Goal: Transaction & Acquisition: Purchase product/service

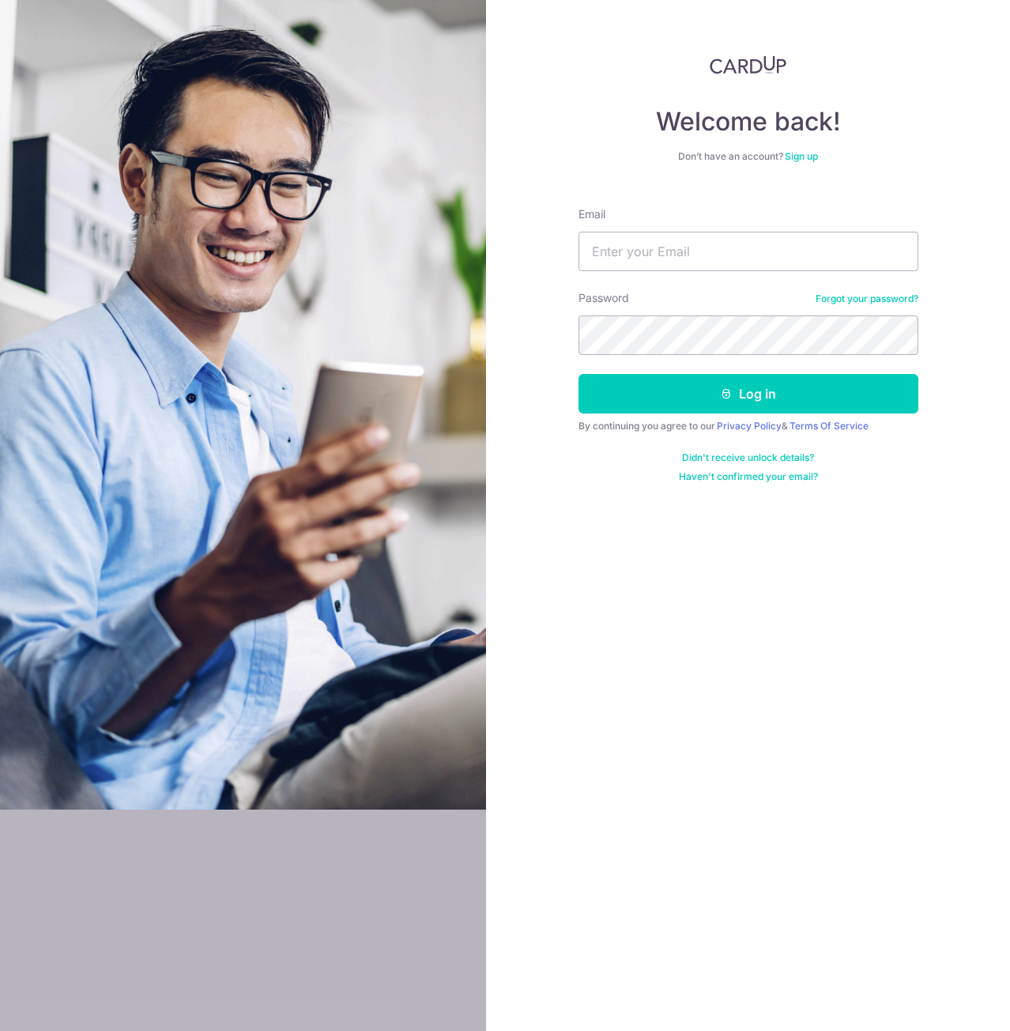
type input "[EMAIL_ADDRESS][DOMAIN_NAME]"
click at [579, 374] on button "Log in" at bounding box center [749, 394] width 340 height 40
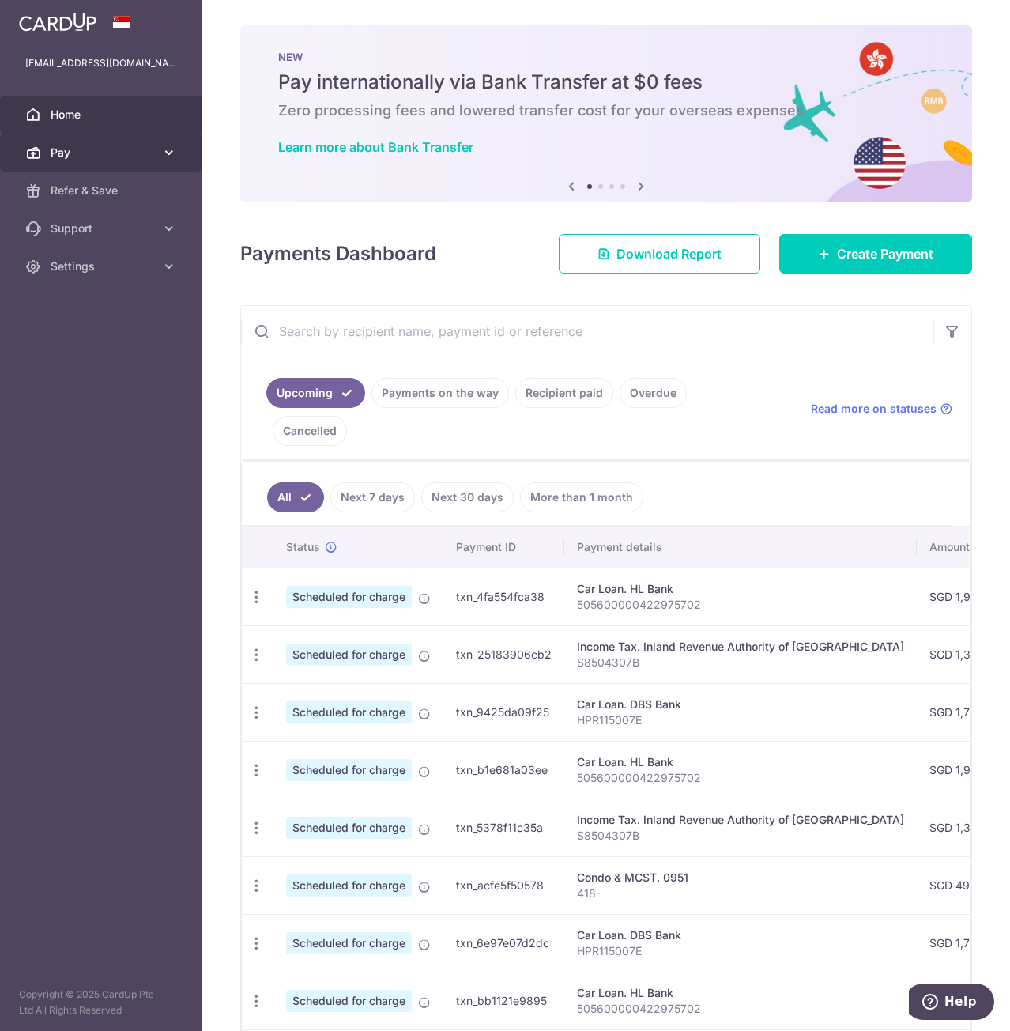
click at [85, 157] on span "Pay" at bounding box center [103, 153] width 104 height 16
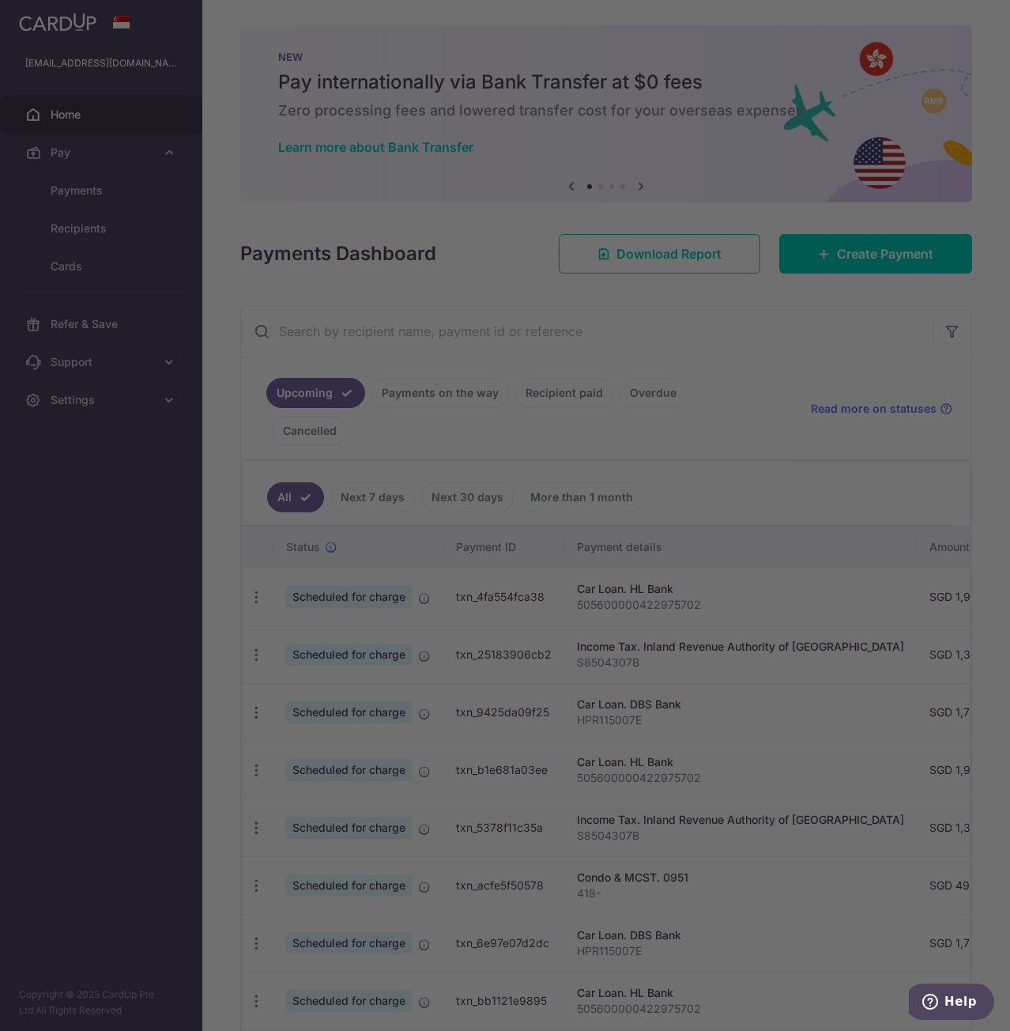
click at [115, 197] on div at bounding box center [510, 520] width 1021 height 1041
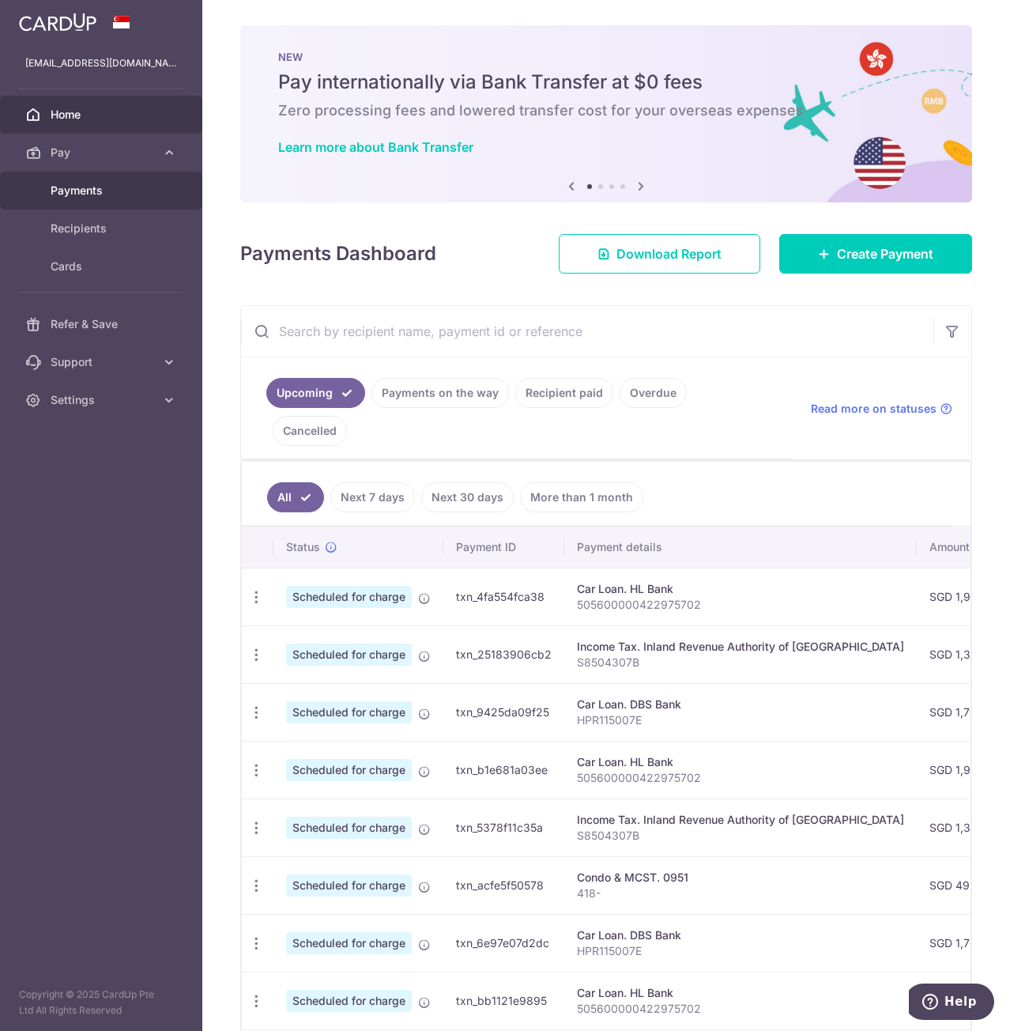
click at [100, 188] on span "Payments" at bounding box center [103, 191] width 104 height 16
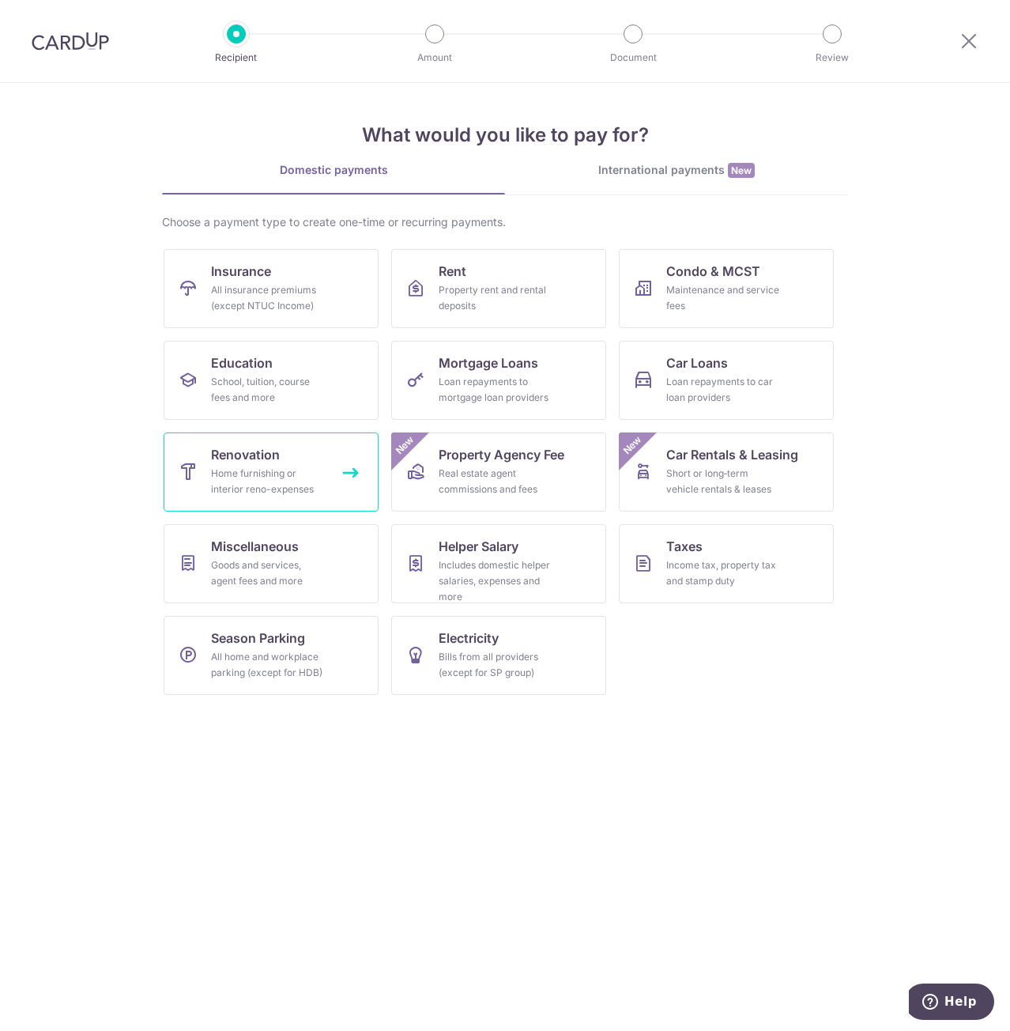
click at [290, 479] on div "Home furnishing or interior reno-expenses" at bounding box center [268, 482] width 114 height 32
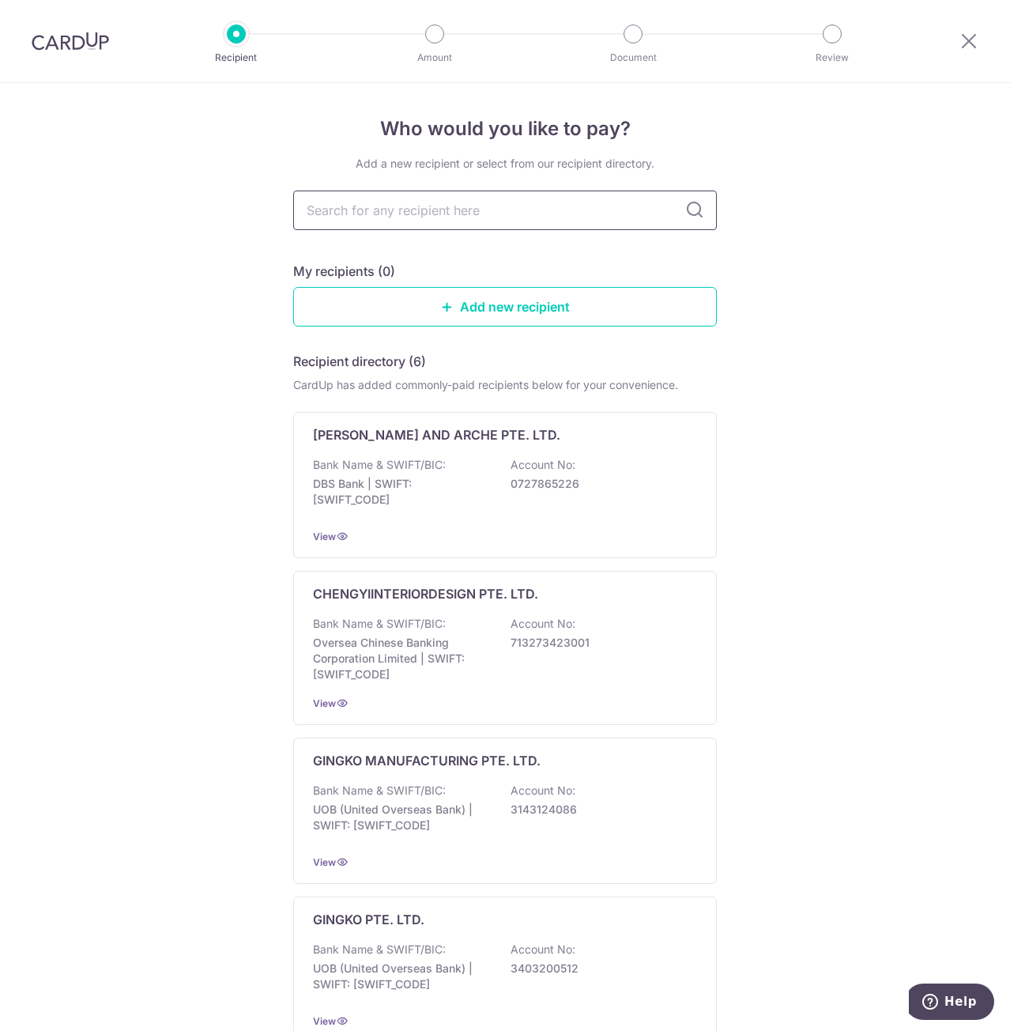
click at [457, 216] on input "text" at bounding box center [505, 211] width 424 height 40
type input "Br"
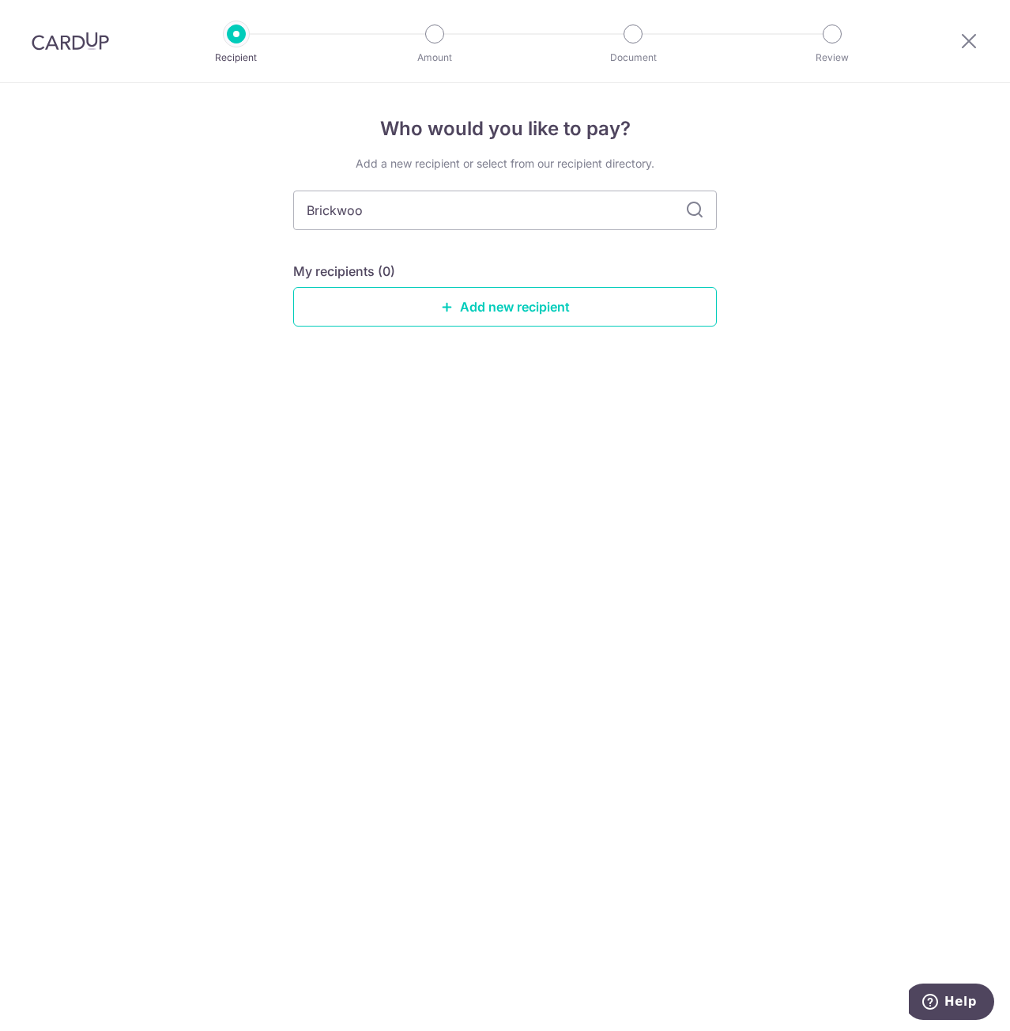
type input "Brickwood"
click at [697, 209] on icon at bounding box center [694, 210] width 19 height 19
click at [591, 306] on link "Add new recipient" at bounding box center [505, 307] width 424 height 40
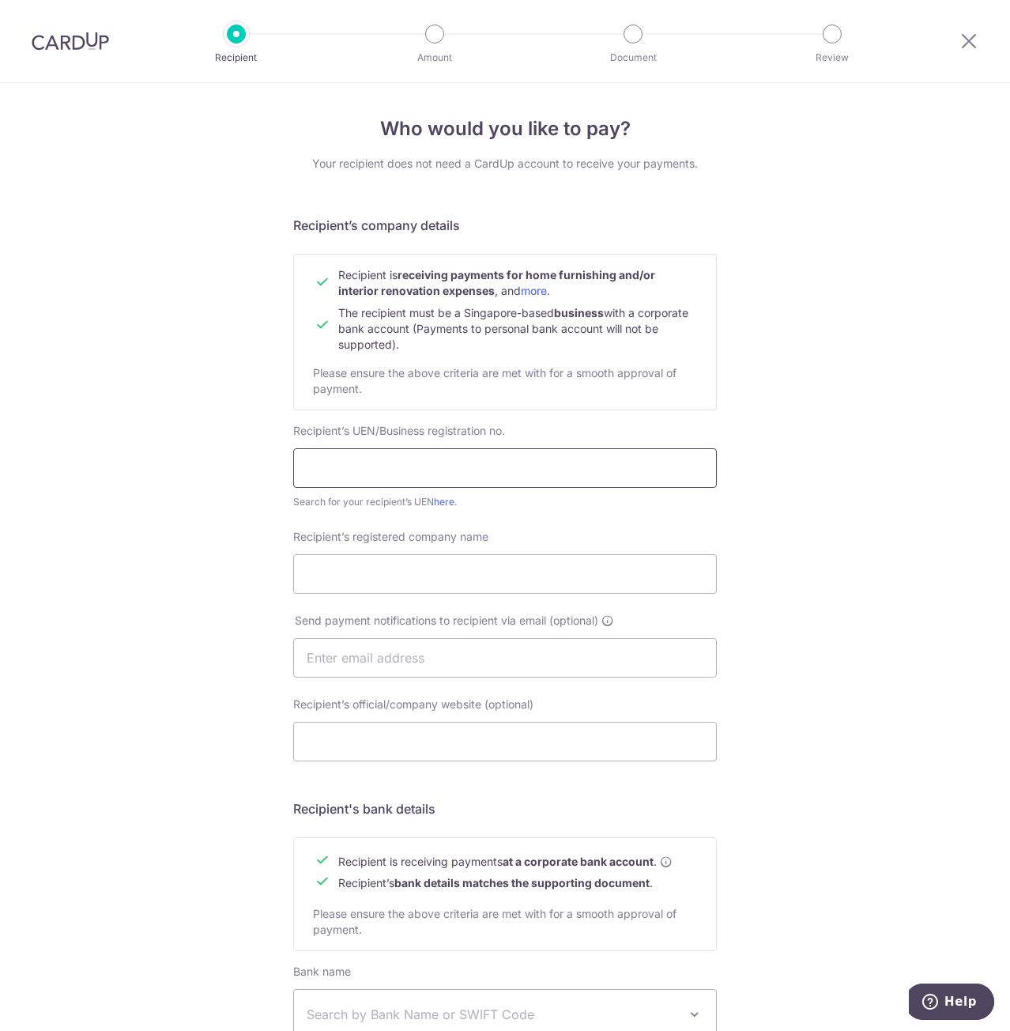
click at [447, 478] on input "text" at bounding box center [505, 468] width 424 height 40
type input "202121941W238"
click at [364, 577] on input "Recipient’s registered company name" at bounding box center [505, 574] width 424 height 40
type input "Brickwood Studio"
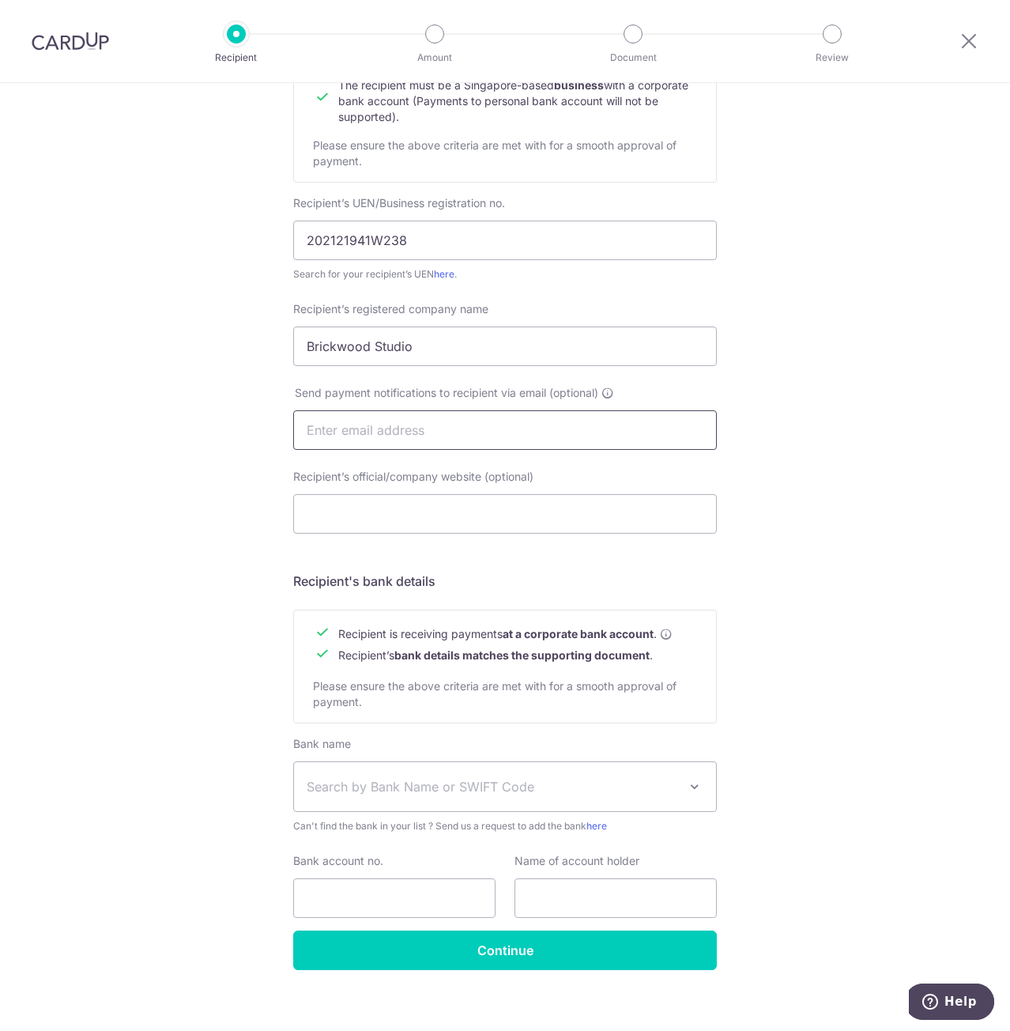
scroll to position [241, 0]
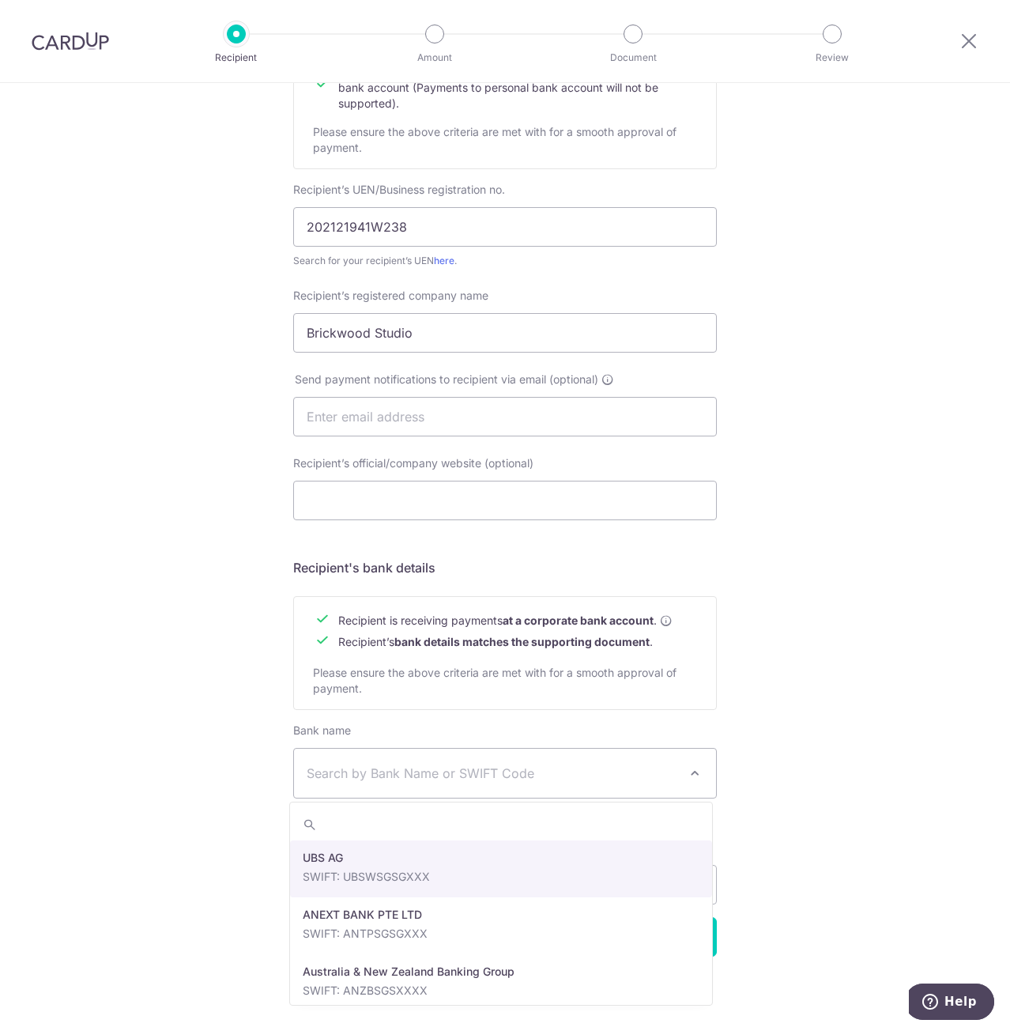
click at [637, 777] on span "Search by Bank Name or SWIFT Code" at bounding box center [493, 773] width 372 height 19
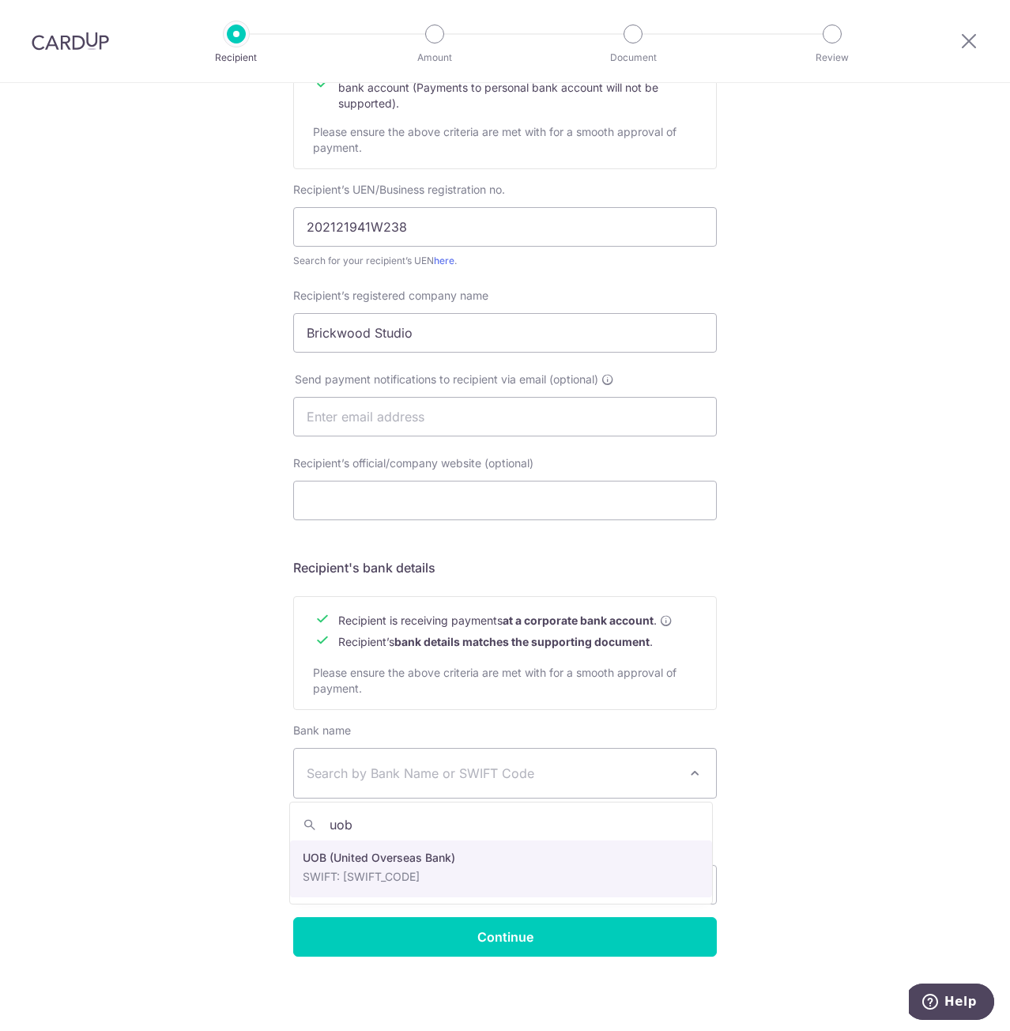
type input "uob"
click at [367, 865] on input "Bank account no." at bounding box center [394, 885] width 202 height 40
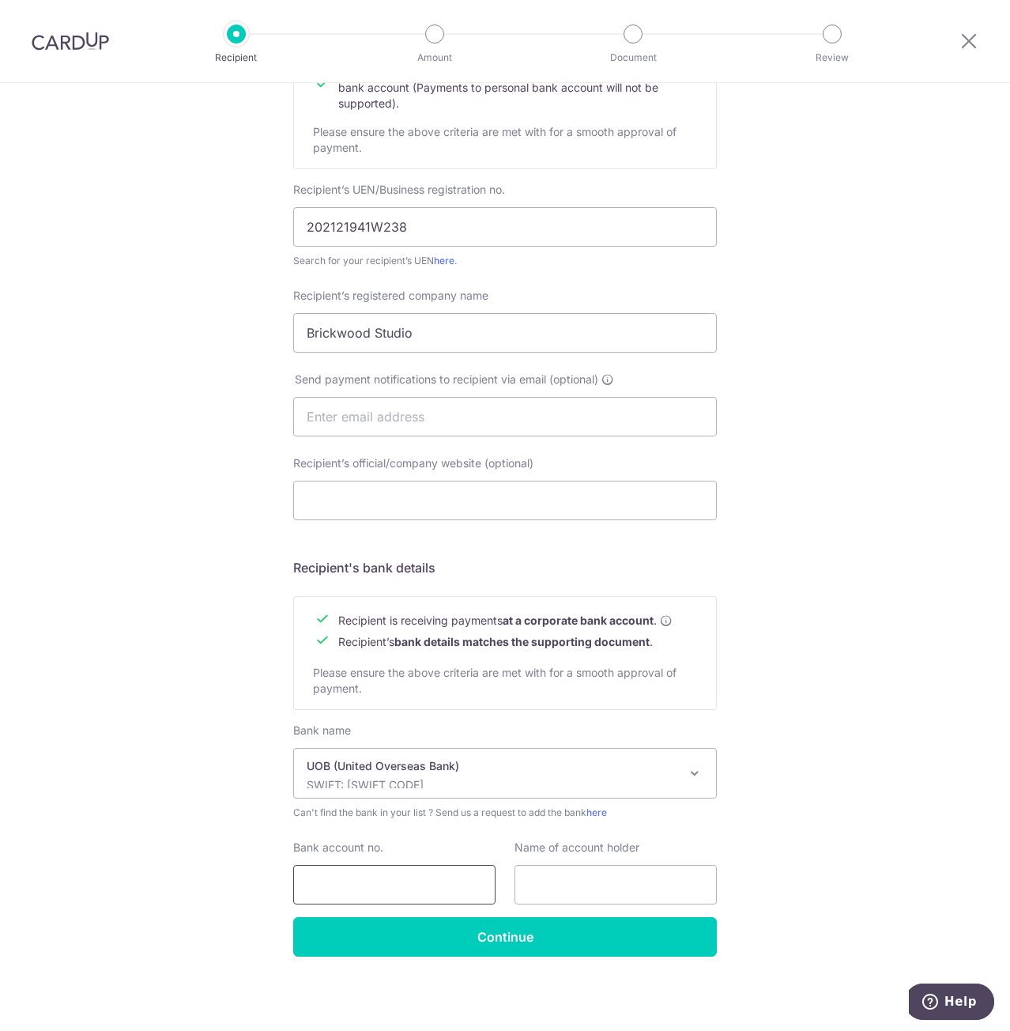
select select "18"
click at [360, 879] on input "Bank account no." at bounding box center [394, 885] width 202 height 40
type input "4513128031"
click at [399, 934] on input "Continue" at bounding box center [505, 937] width 424 height 40
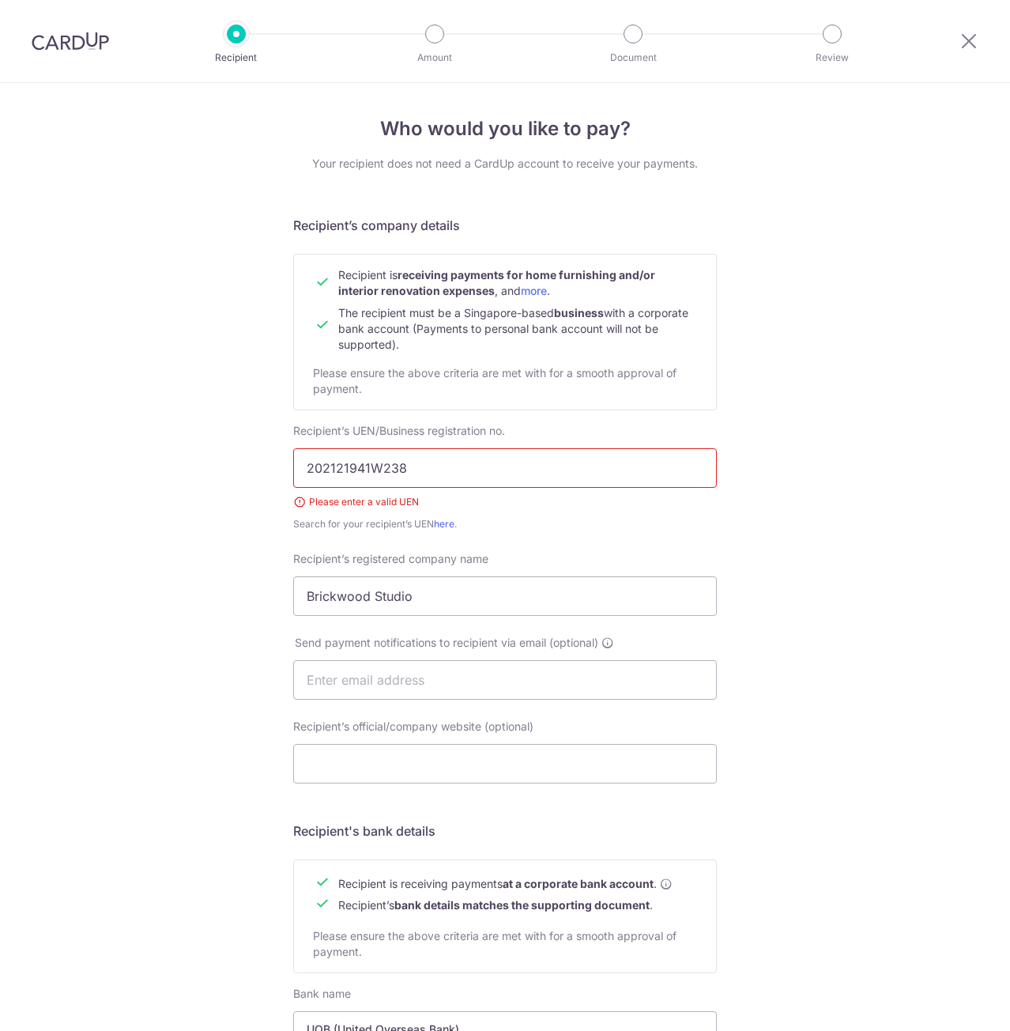
scroll to position [301, 0]
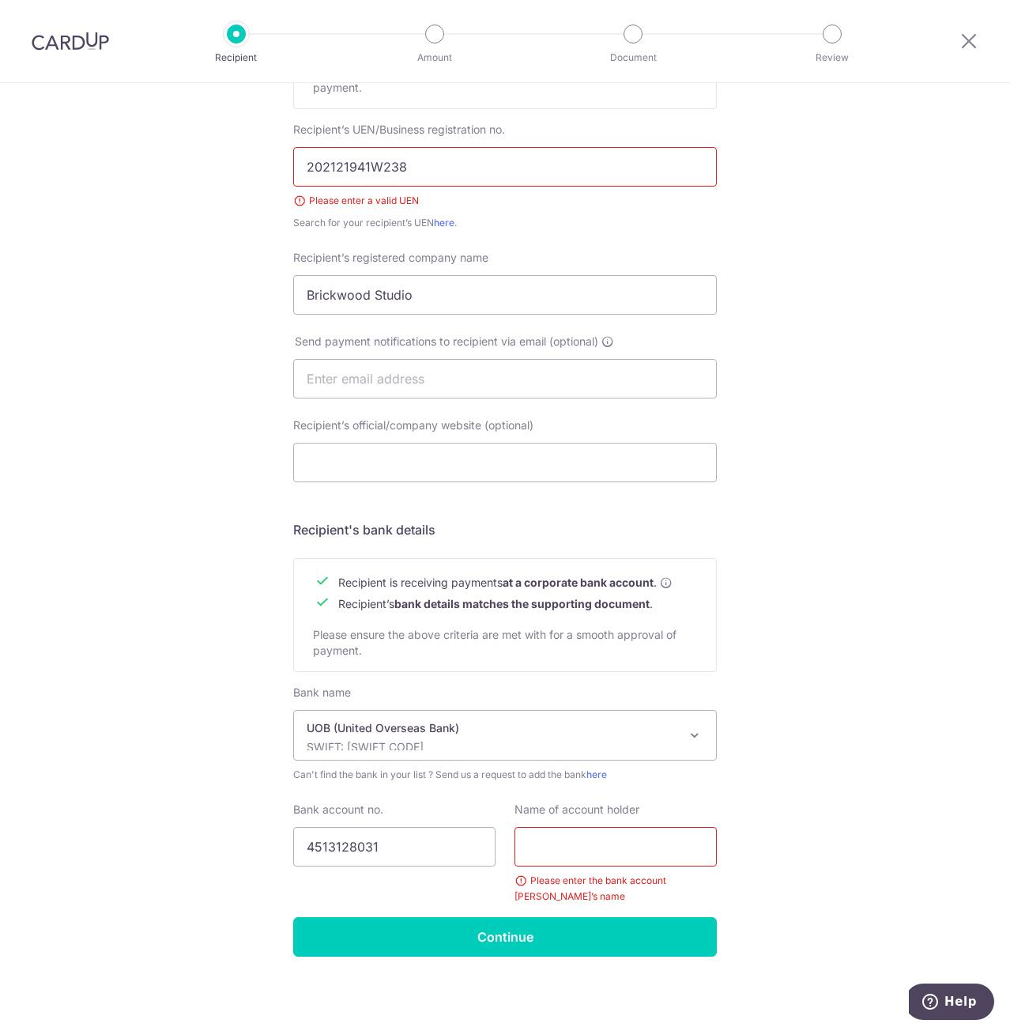
click at [605, 851] on input "text" at bounding box center [616, 847] width 202 height 40
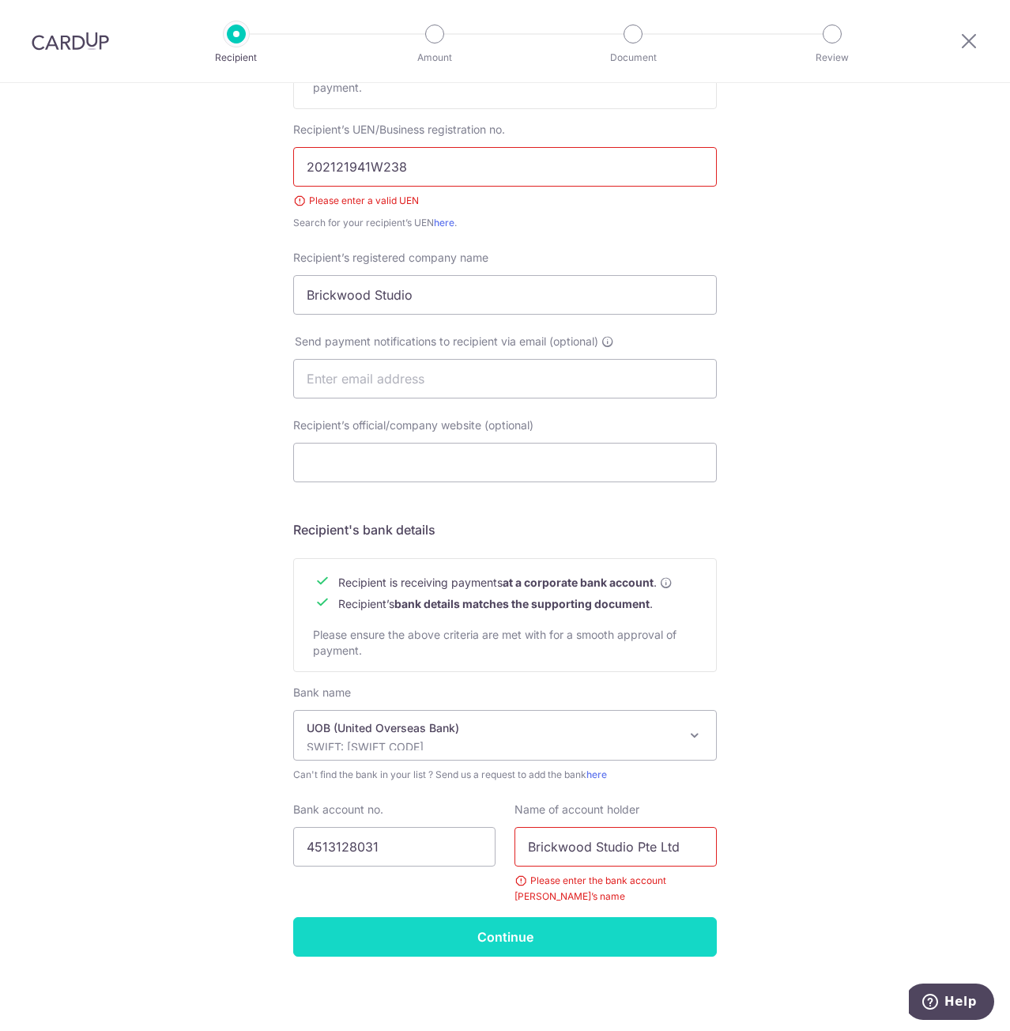
type input "Brickwood Studio Pte Ltd"
click at [611, 927] on input "Continue" at bounding box center [505, 937] width 424 height 40
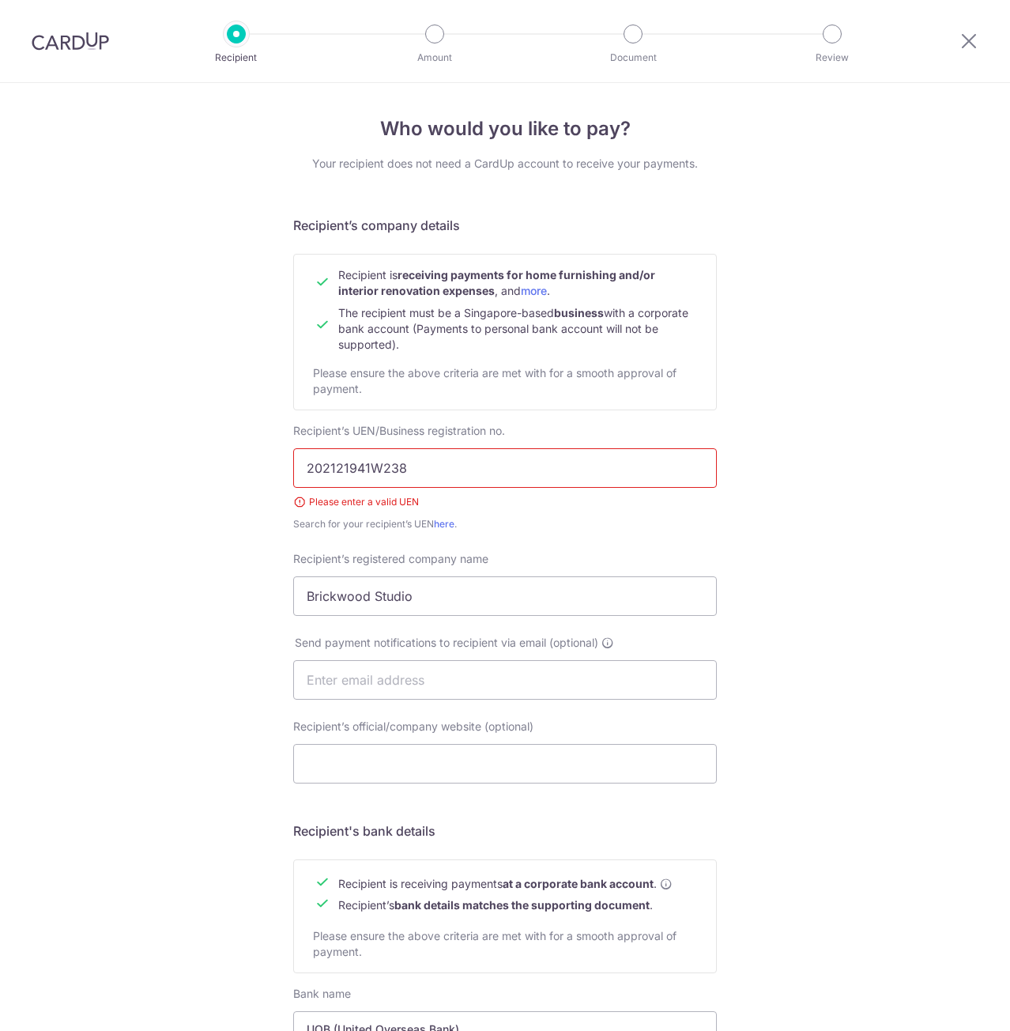
scroll to position [263, 0]
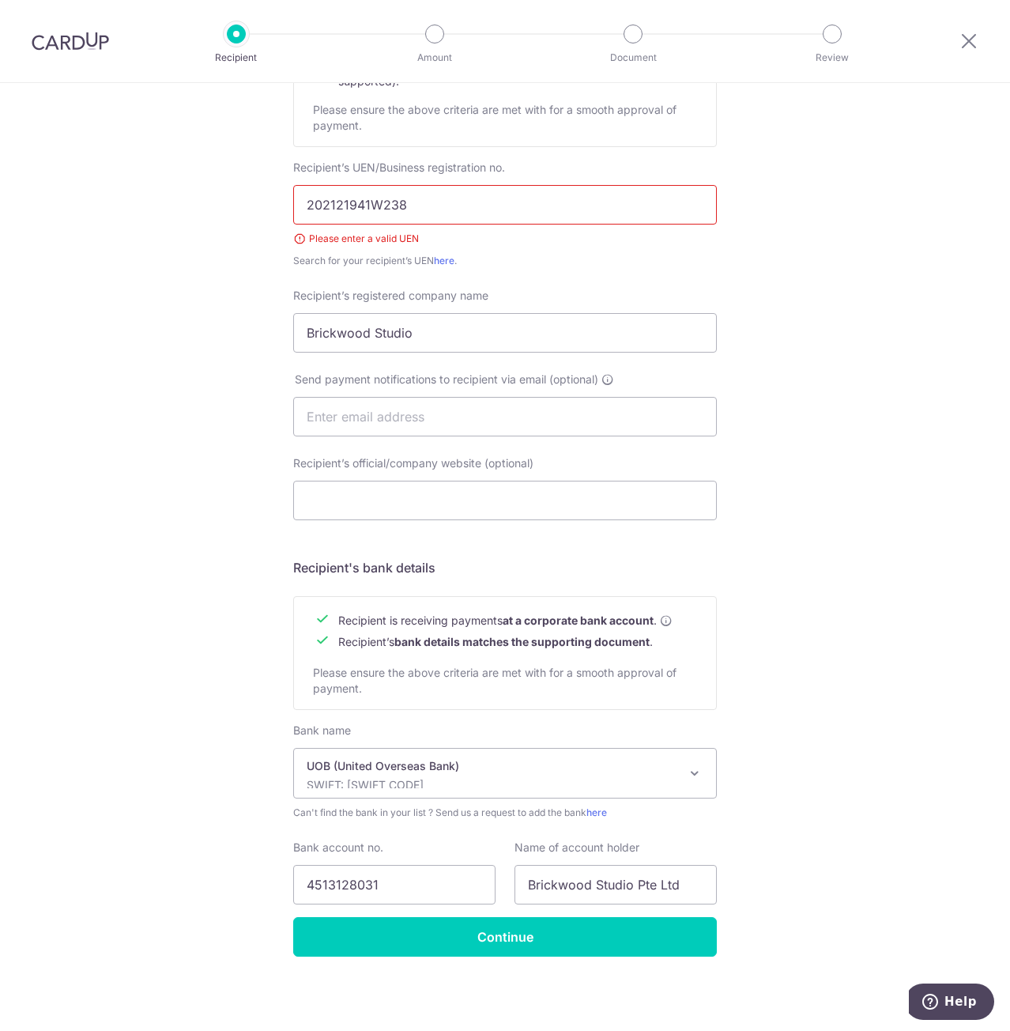
click at [311, 204] on input "202121941W238" at bounding box center [505, 205] width 424 height 40
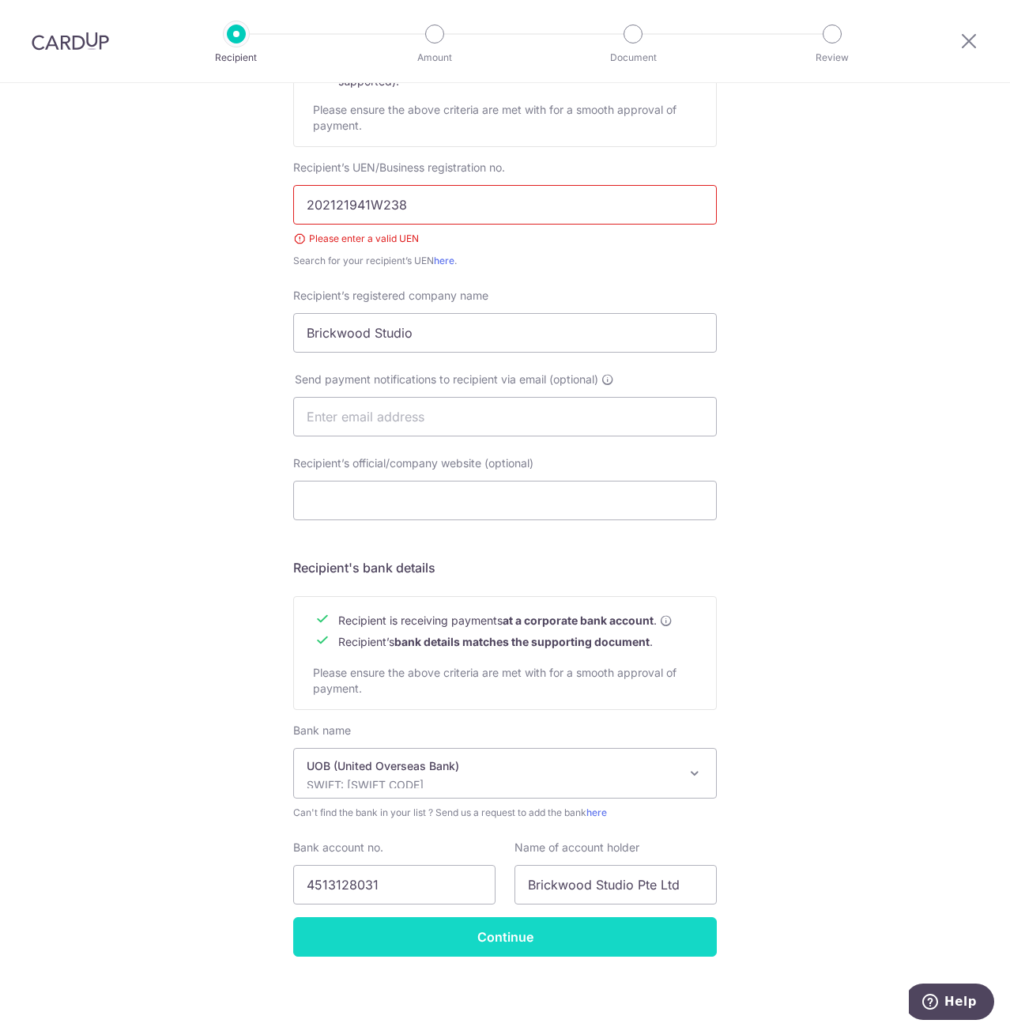
click at [566, 945] on input "Continue" at bounding box center [505, 937] width 424 height 40
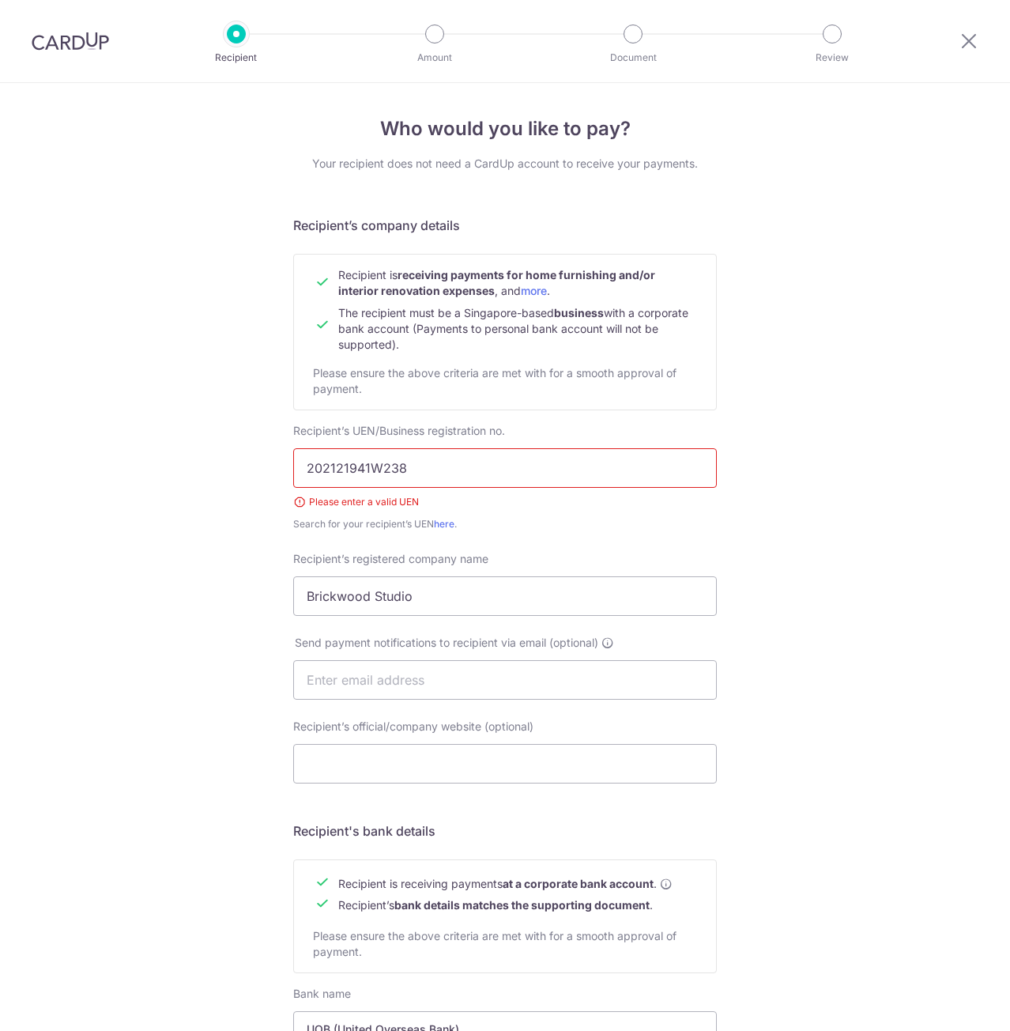
scroll to position [263, 0]
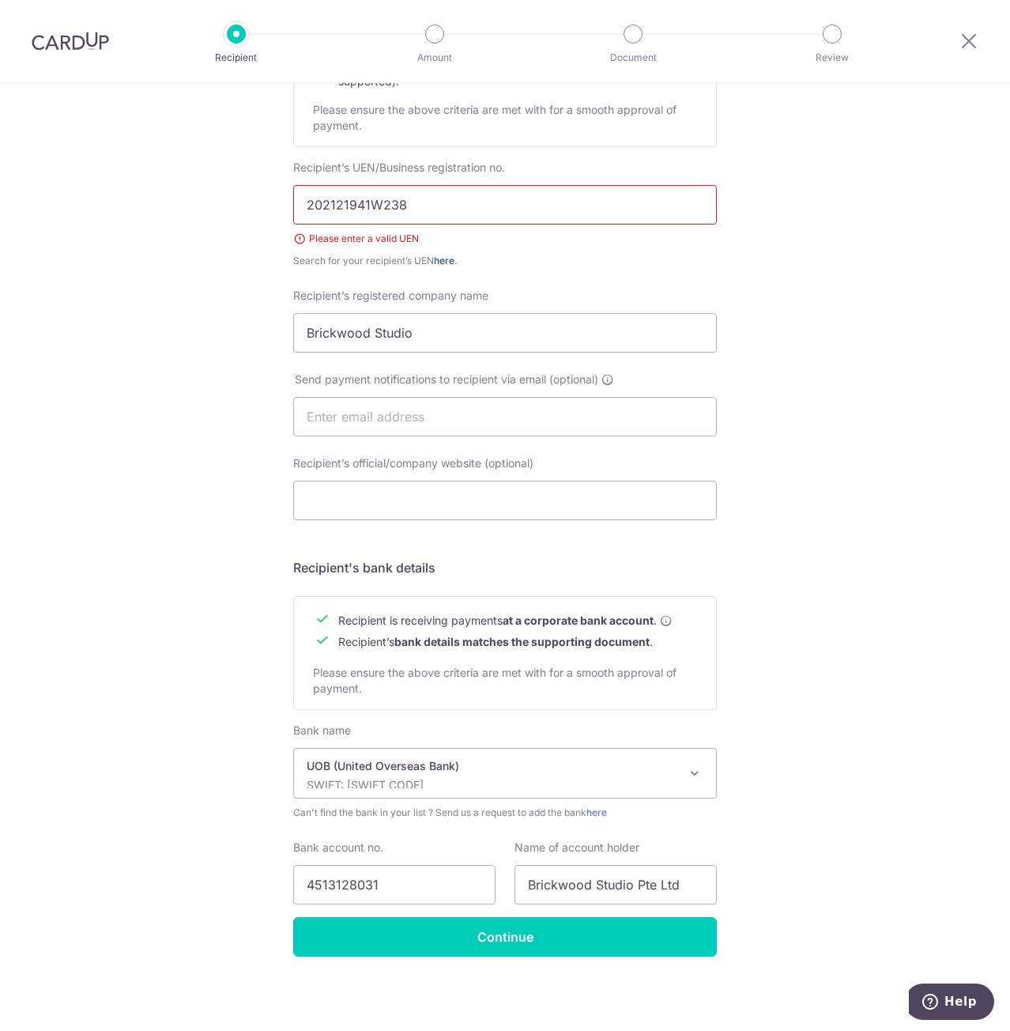
click at [447, 259] on link "here" at bounding box center [444, 261] width 21 height 12
click at [349, 202] on input "202121941W238" at bounding box center [505, 205] width 424 height 40
click at [310, 202] on input "202121941W238" at bounding box center [505, 205] width 424 height 40
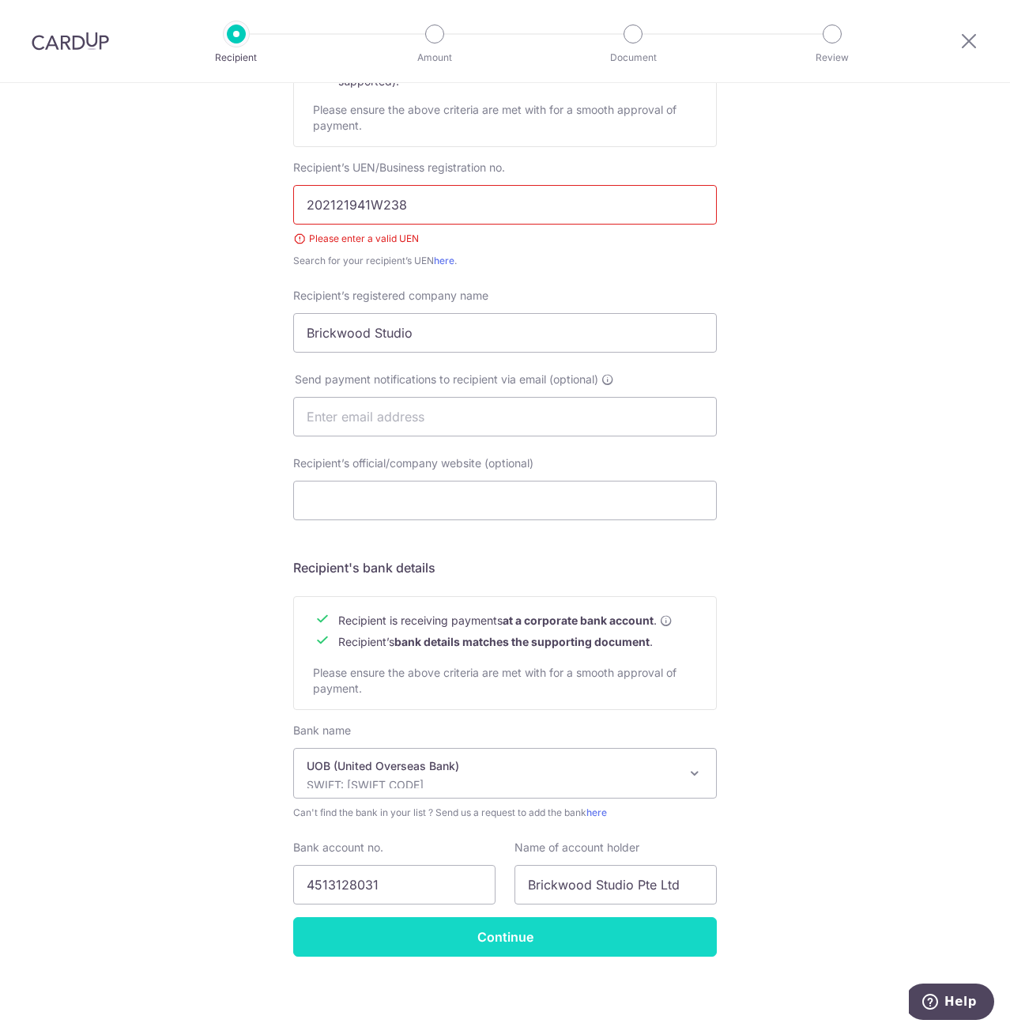
click at [523, 935] on input "Continue" at bounding box center [505, 937] width 424 height 40
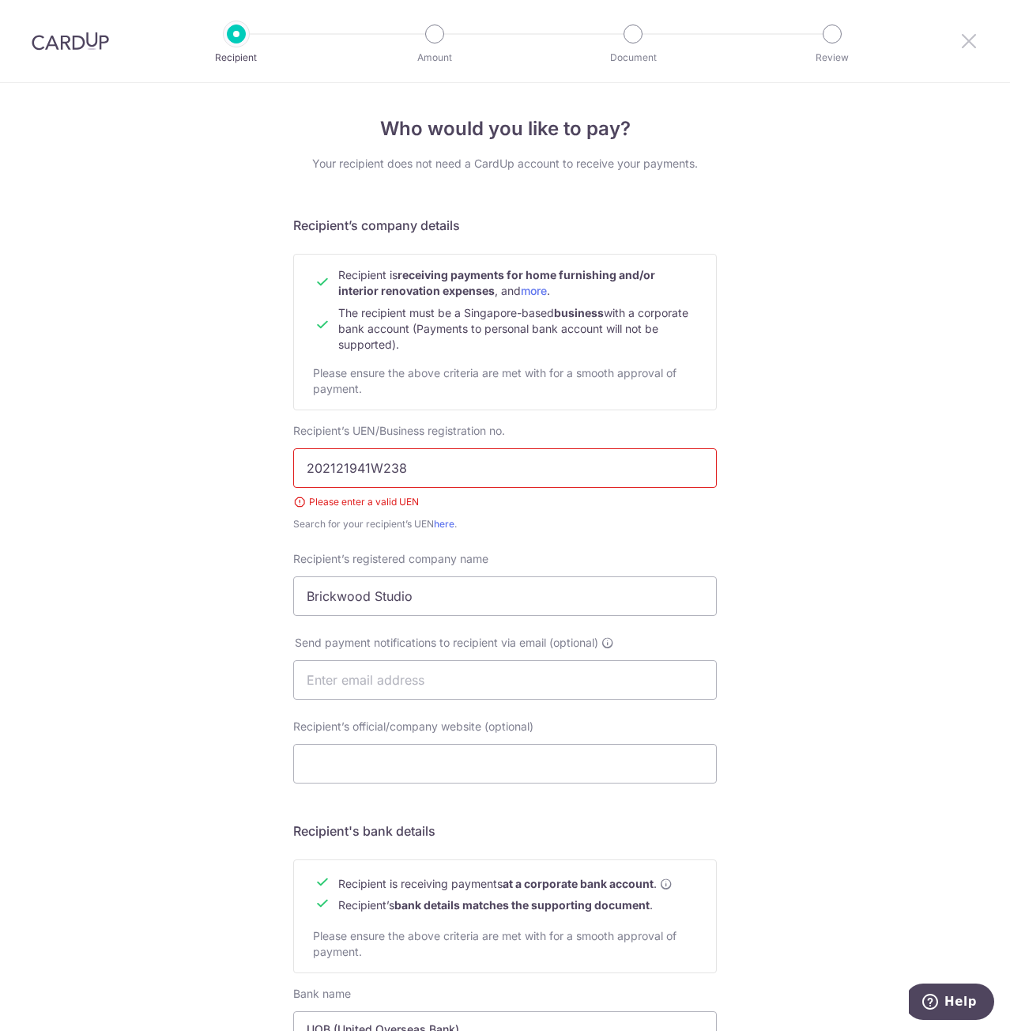
click at [966, 40] on icon at bounding box center [969, 41] width 19 height 20
